Goal: Navigation & Orientation: Find specific page/section

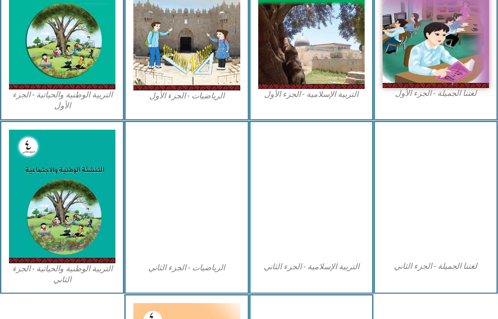
scroll to position [299, 0]
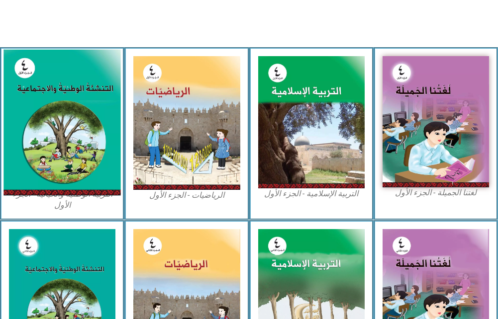
click at [61, 92] on img at bounding box center [61, 122] width 117 height 146
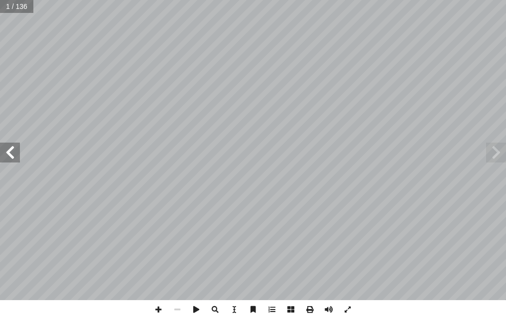
click at [13, 153] on span at bounding box center [10, 153] width 20 height 20
click at [19, 158] on span at bounding box center [10, 153] width 20 height 20
click at [13, 153] on span at bounding box center [10, 153] width 20 height 20
click at [13, 152] on span at bounding box center [10, 153] width 20 height 20
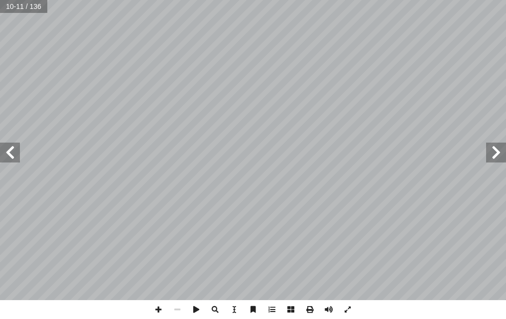
click at [22, 7] on input "text" at bounding box center [23, 6] width 47 height 13
type input "**"
click at [4, 153] on span at bounding box center [10, 153] width 20 height 20
click at [3, 151] on span at bounding box center [10, 153] width 20 height 20
click at [488, 152] on span at bounding box center [496, 153] width 20 height 20
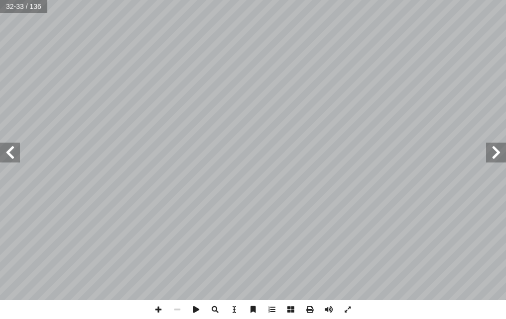
click at [10, 158] on span at bounding box center [10, 153] width 20 height 20
click at [8, 159] on span at bounding box center [10, 153] width 20 height 20
